Goal: Find specific page/section: Find specific page/section

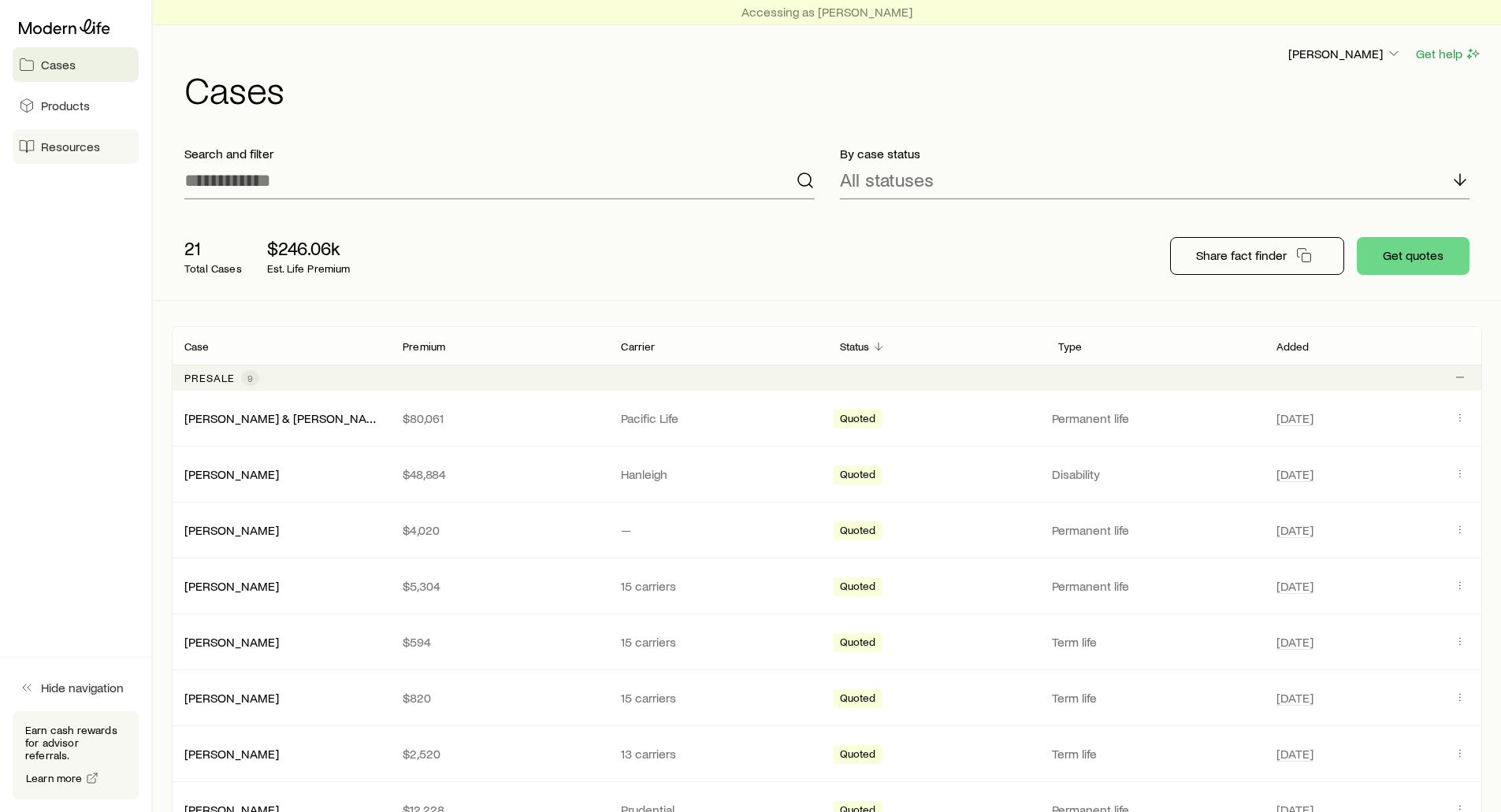
click at [62, 144] on span "Resources" at bounding box center [70, 146] width 59 height 15
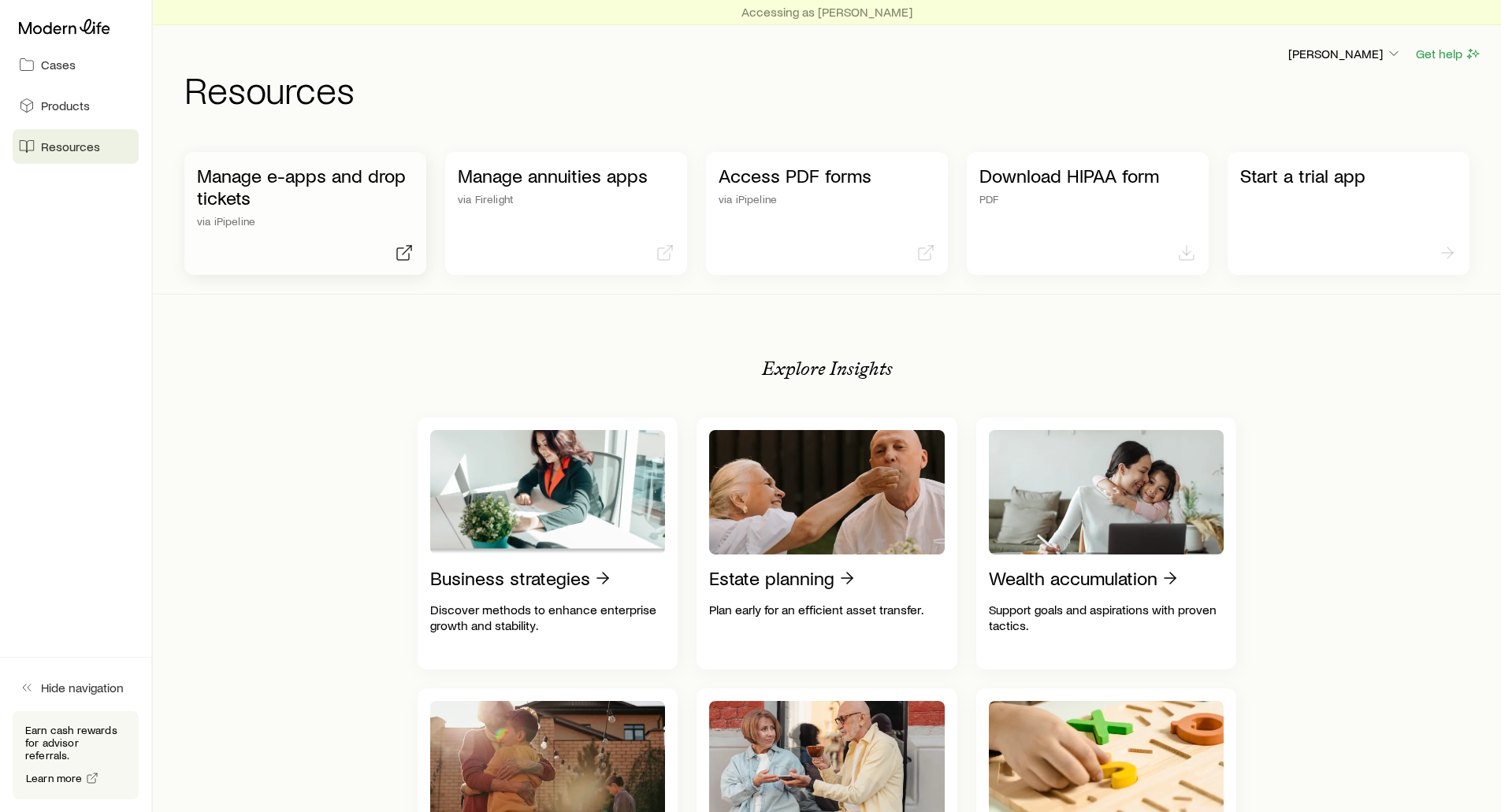
click at [230, 201] on p "Manage e-apps and drop tickets" at bounding box center [306, 187] width 217 height 44
